Goal: Transaction & Acquisition: Purchase product/service

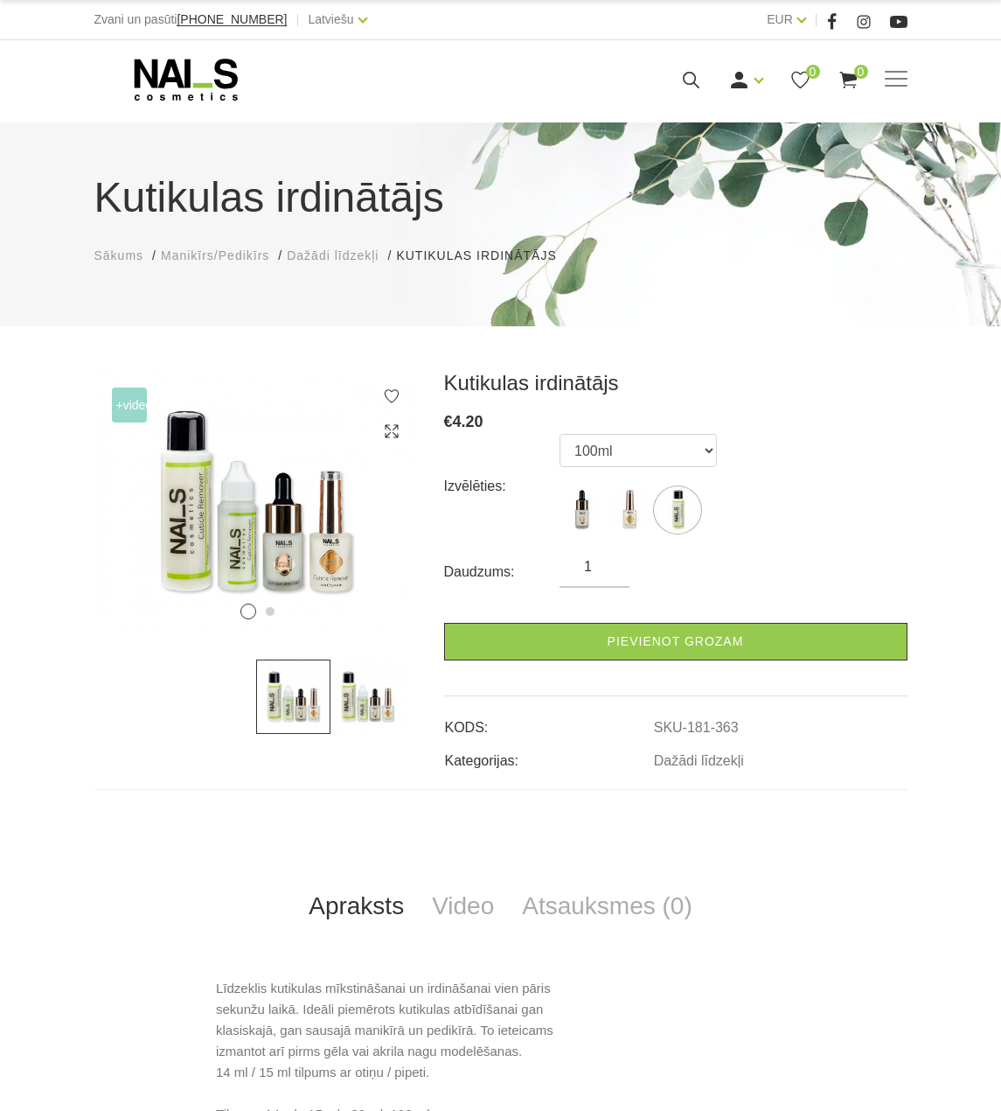
select select "365"
click at [168, 73] on icon at bounding box center [186, 80] width 184 height 44
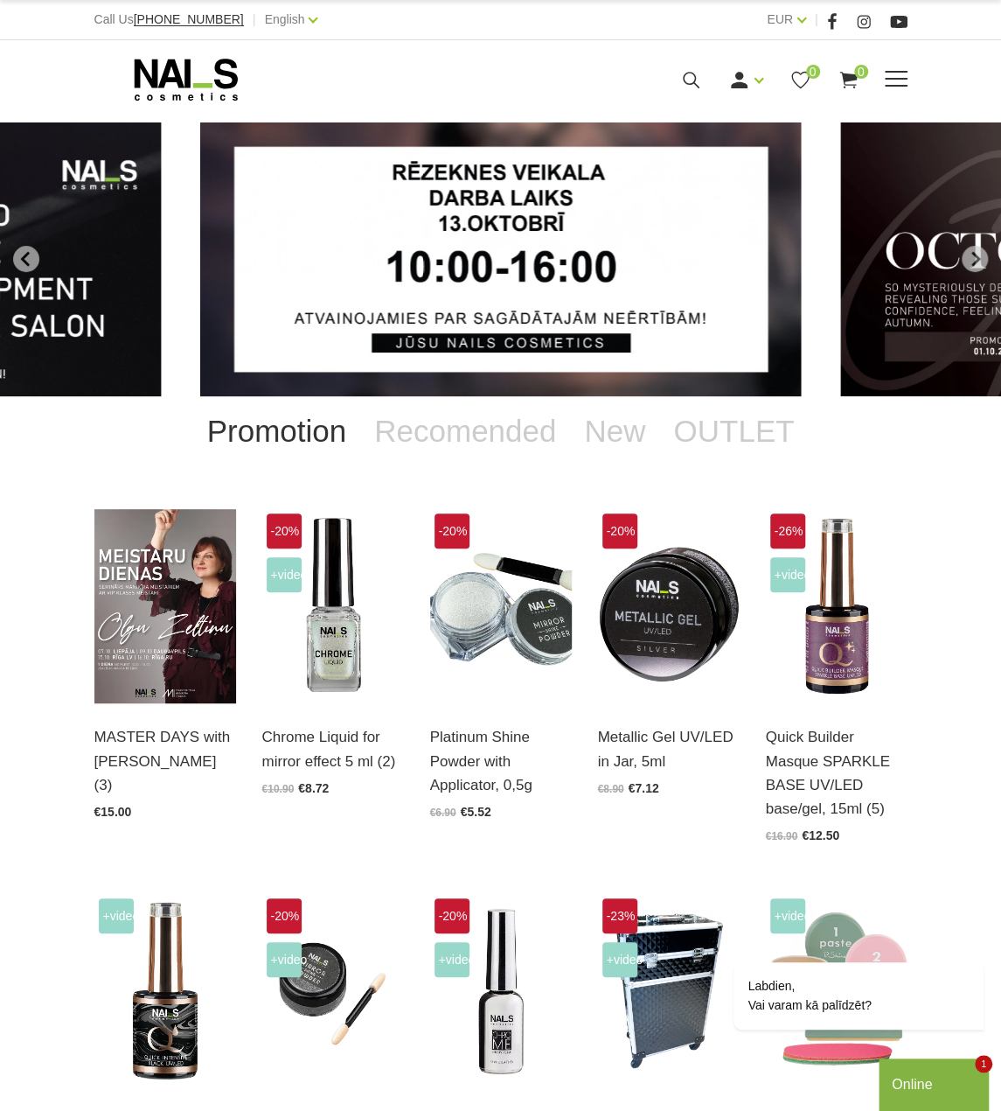
click at [904, 78] on span at bounding box center [896, 79] width 23 height 2
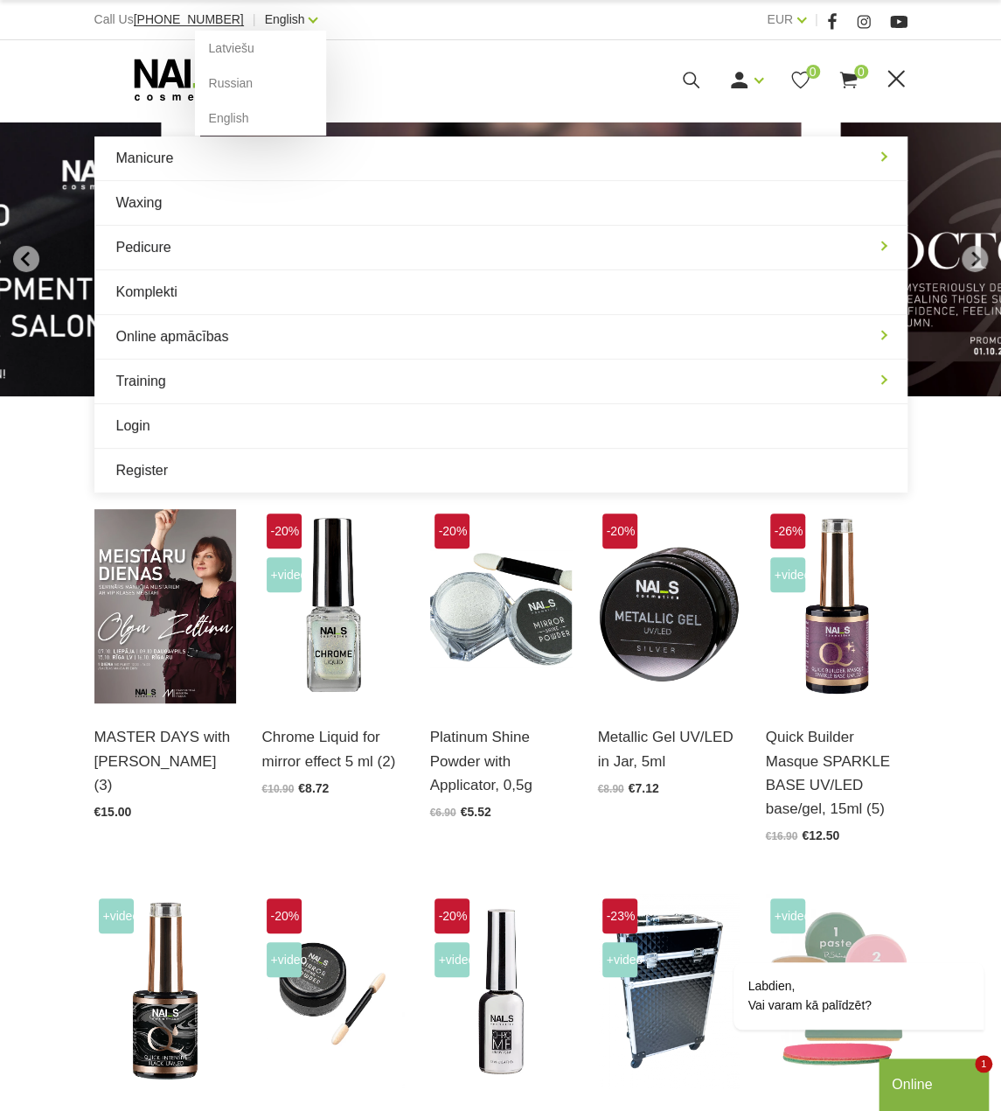
click at [265, 12] on link "English" at bounding box center [285, 19] width 40 height 21
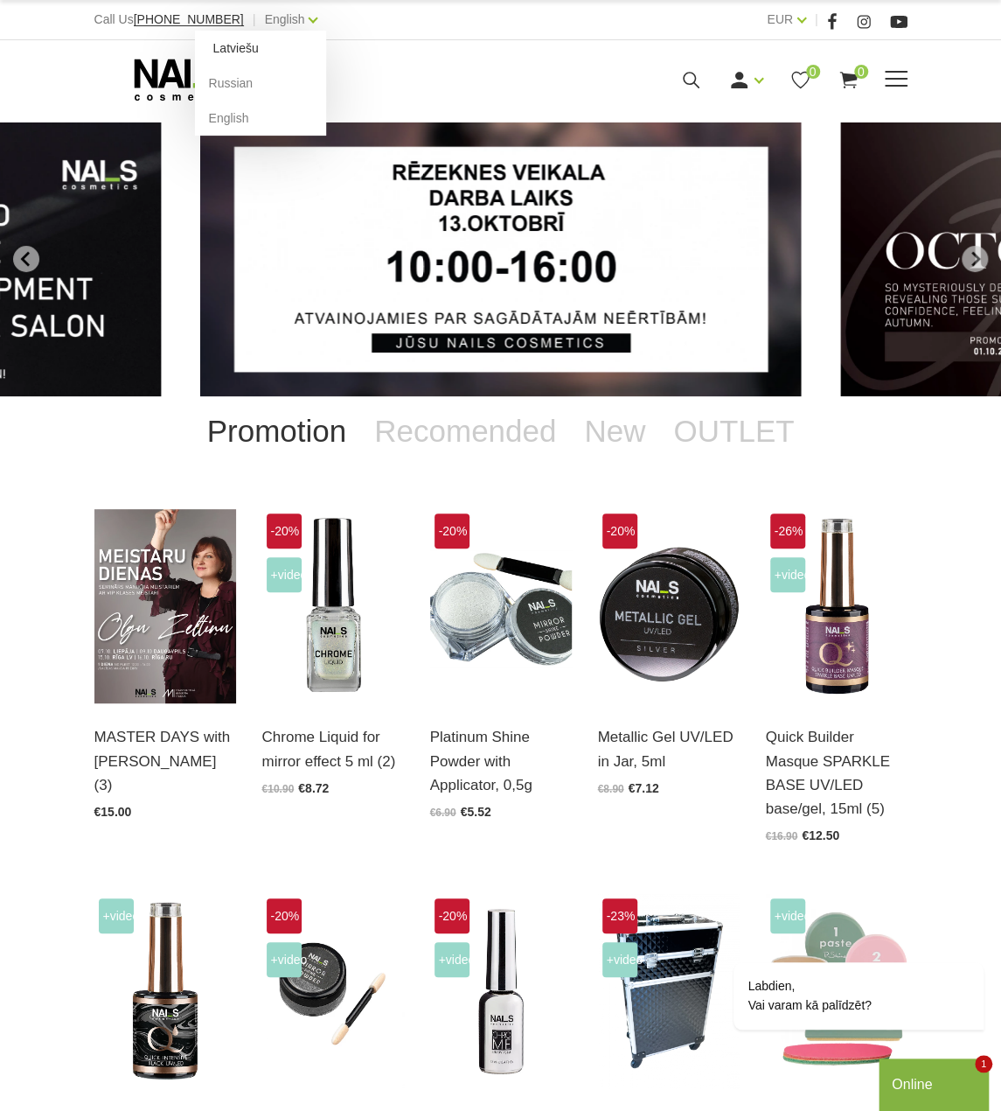
click at [233, 49] on link "Latviešu" at bounding box center [260, 48] width 131 height 35
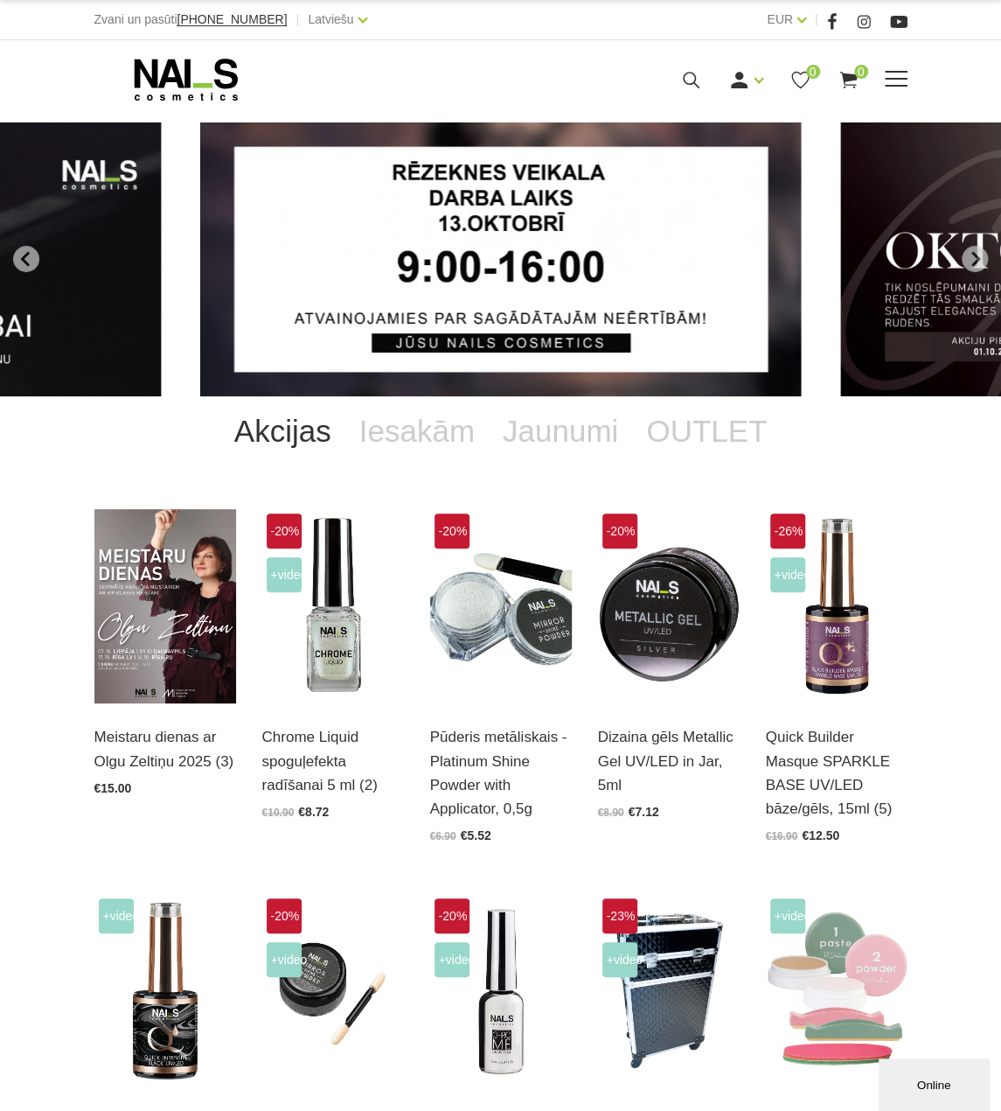
click at [903, 80] on span at bounding box center [896, 79] width 23 height 2
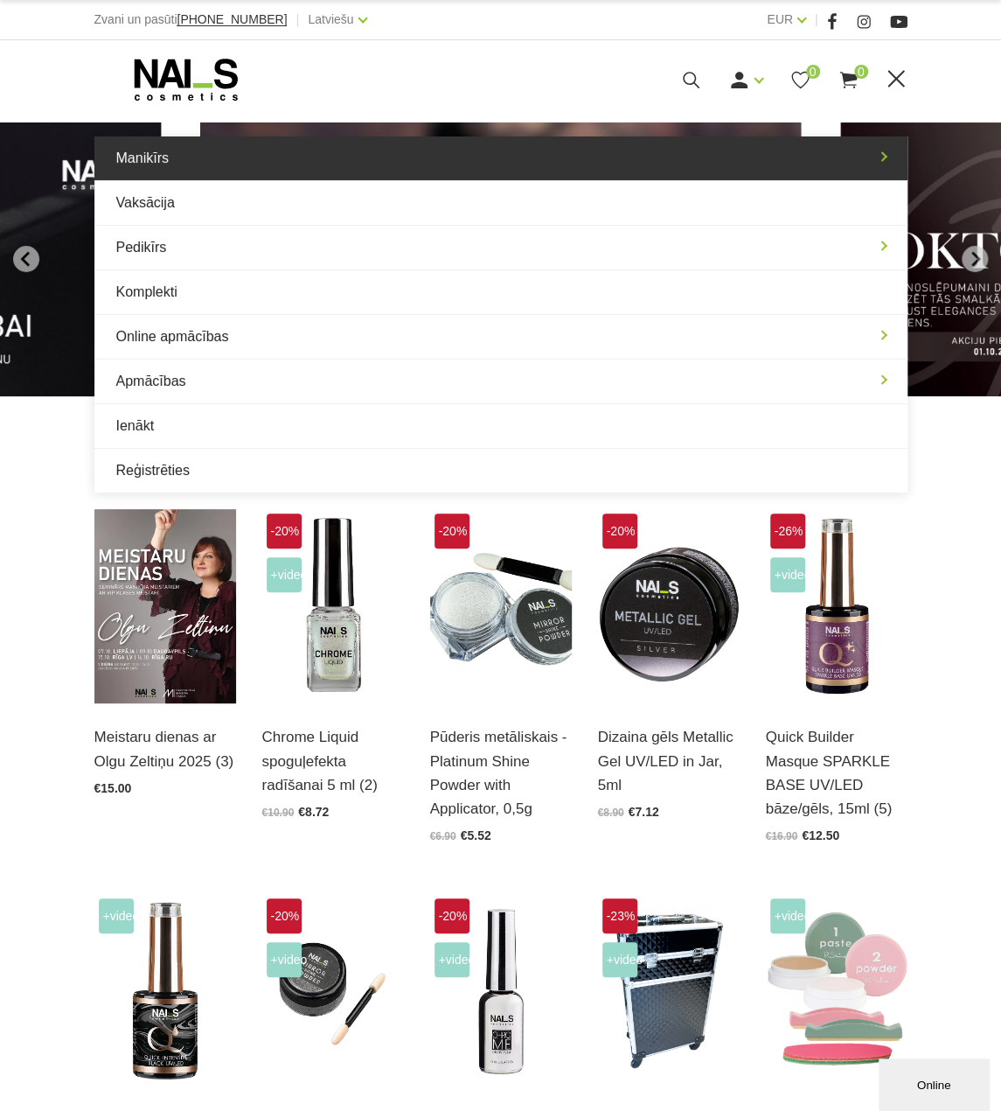
click at [428, 169] on link "Manikīrs" at bounding box center [500, 158] width 813 height 44
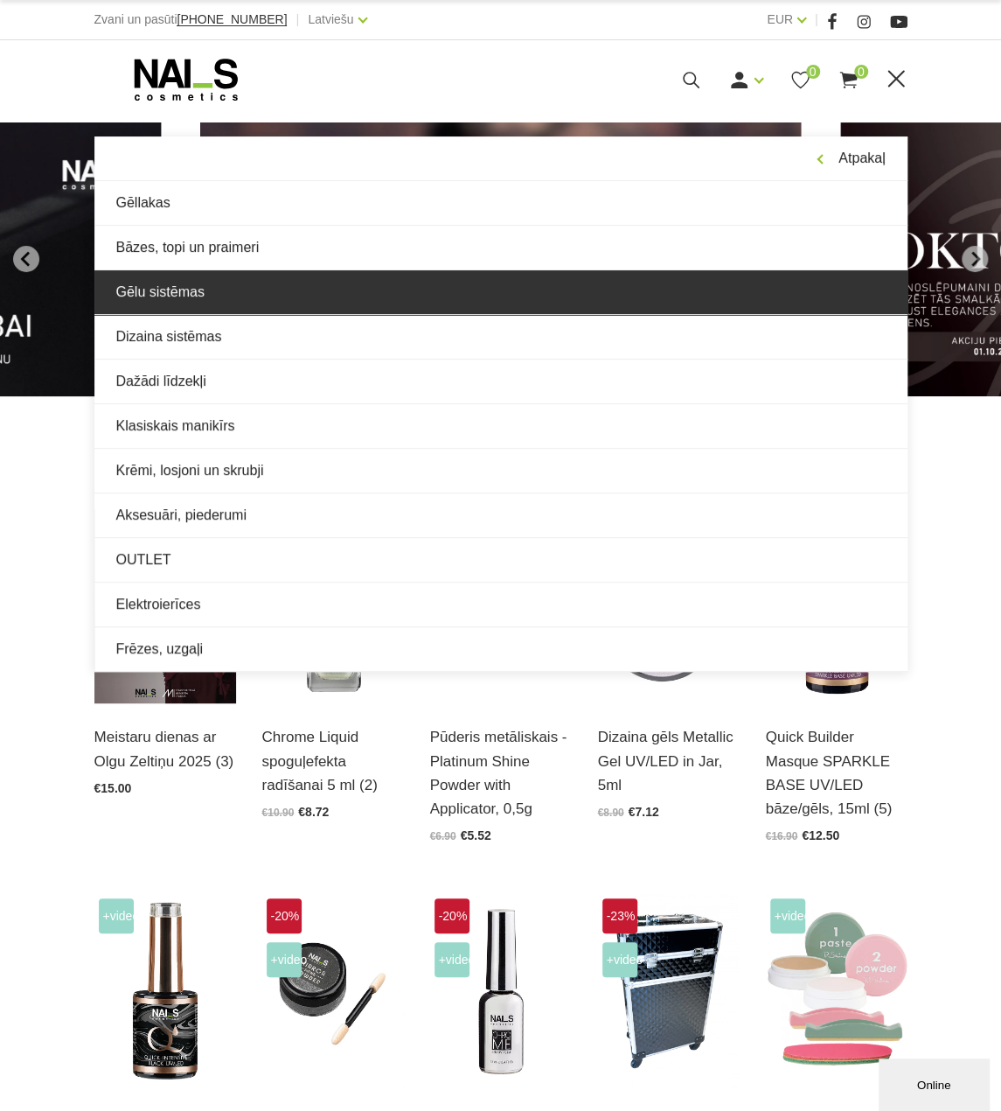
click at [192, 304] on link "Gēlu sistēmas" at bounding box center [500, 292] width 813 height 44
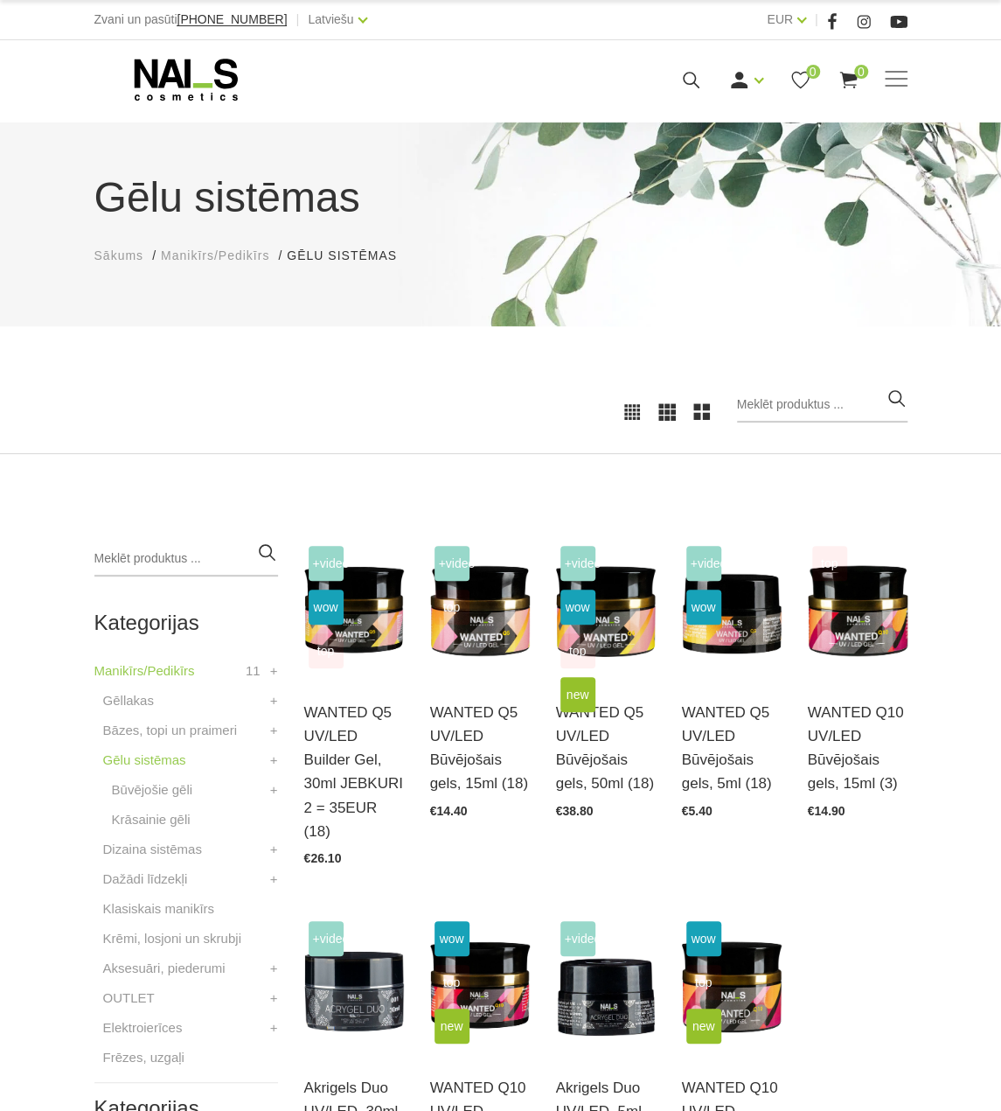
scroll to position [175, 0]
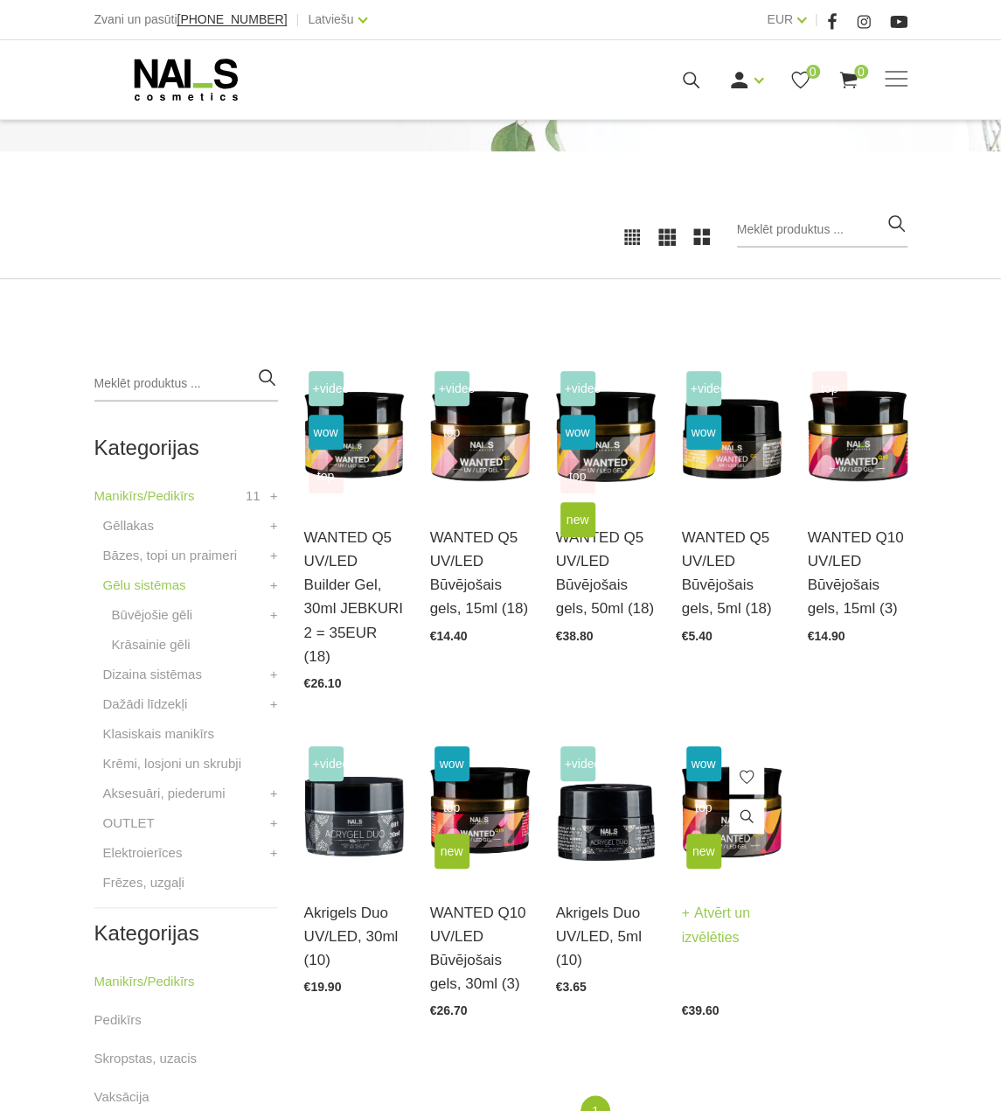
click at [720, 916] on link "Atvērt un izvēlēties" at bounding box center [732, 925] width 100 height 49
